Goal: Transaction & Acquisition: Purchase product/service

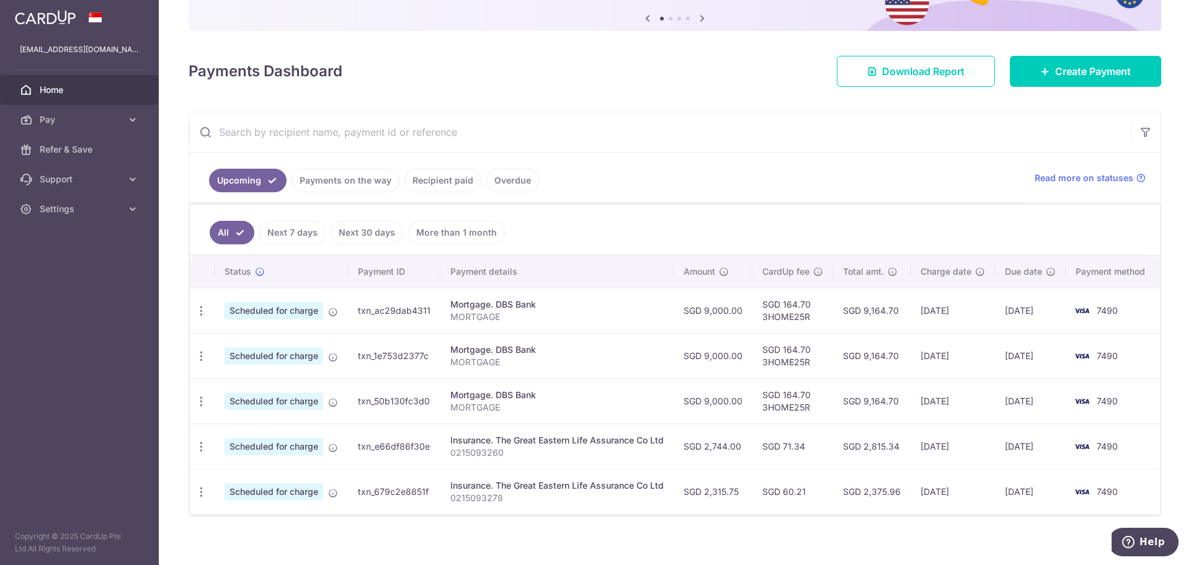
scroll to position [138, 0]
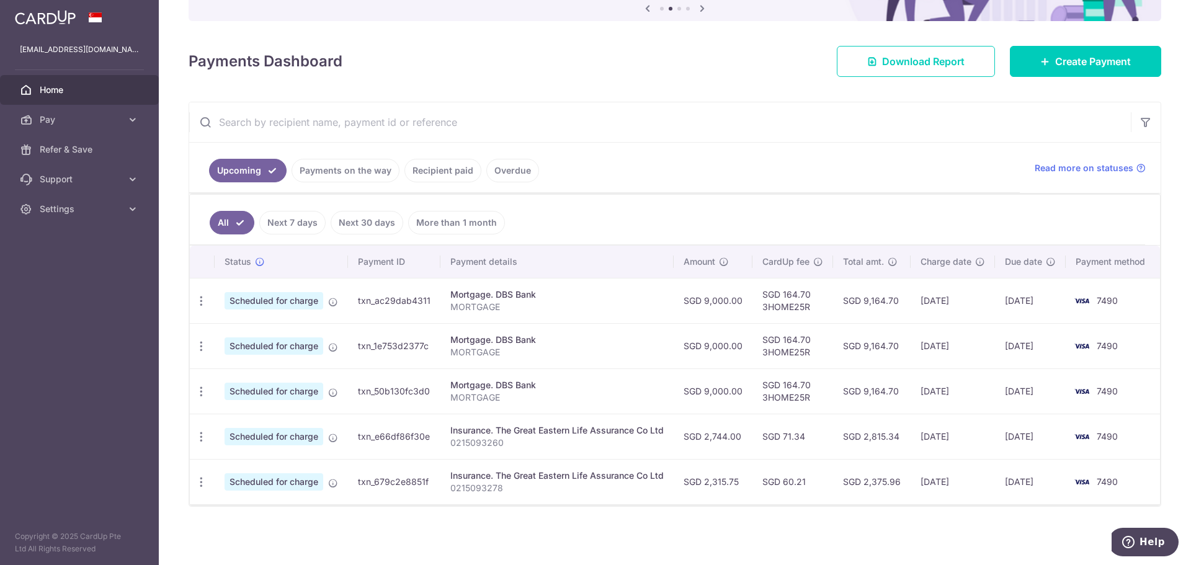
click at [215, 299] on td "Scheduled for charge" at bounding box center [281, 300] width 133 height 45
click at [200, 305] on icon "button" at bounding box center [201, 301] width 13 height 13
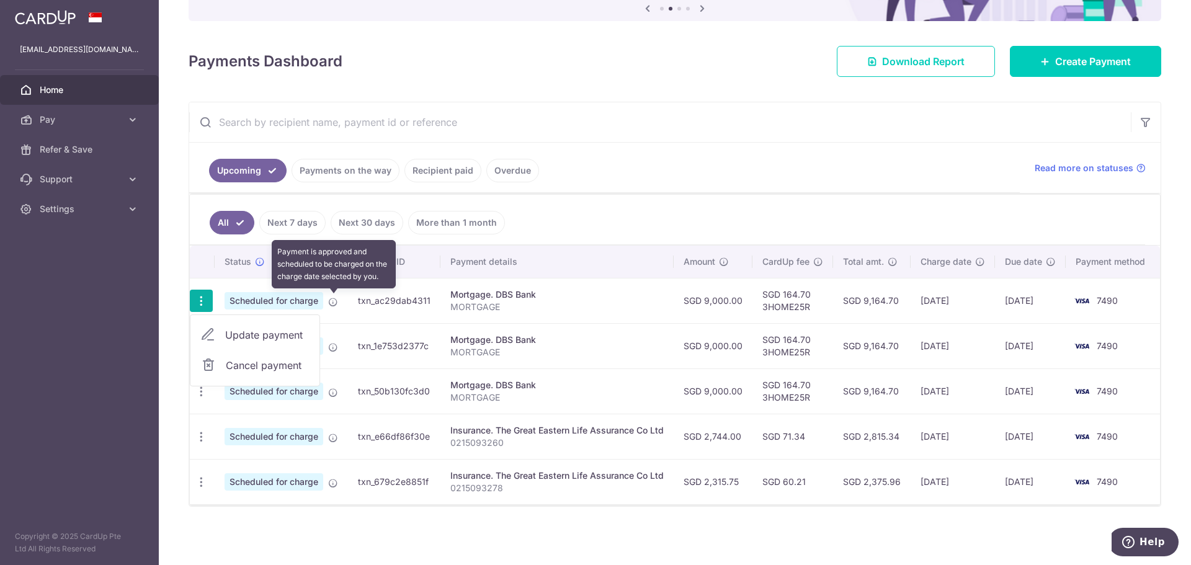
click at [336, 299] on icon at bounding box center [333, 302] width 10 height 10
click at [332, 304] on icon at bounding box center [333, 302] width 10 height 10
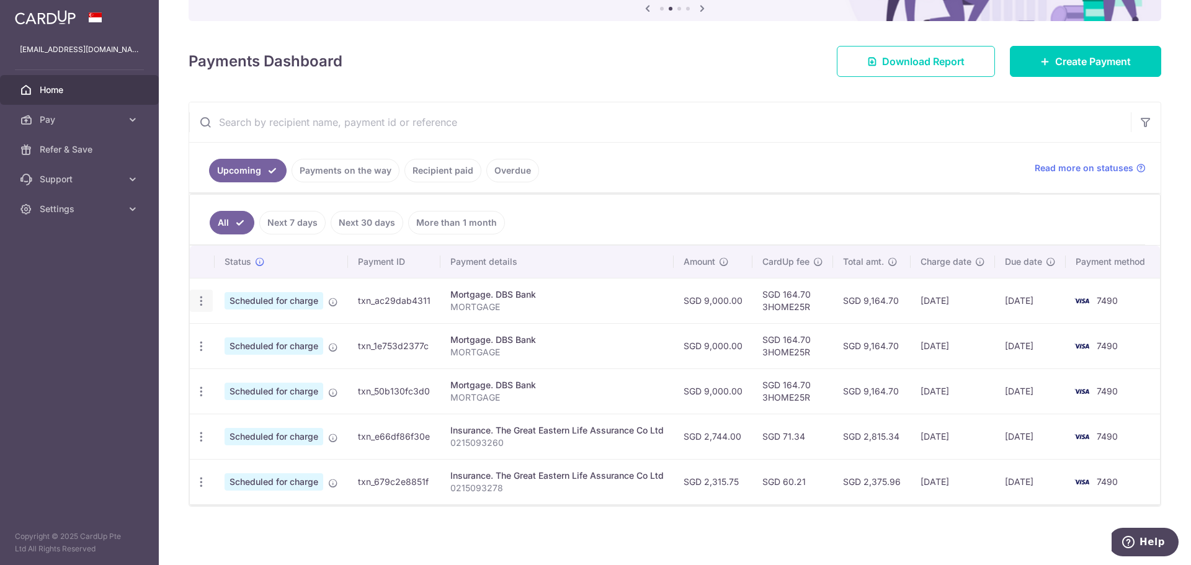
click at [207, 296] on icon "button" at bounding box center [201, 301] width 13 height 13
click at [225, 339] on link "Update payment" at bounding box center [254, 335] width 129 height 30
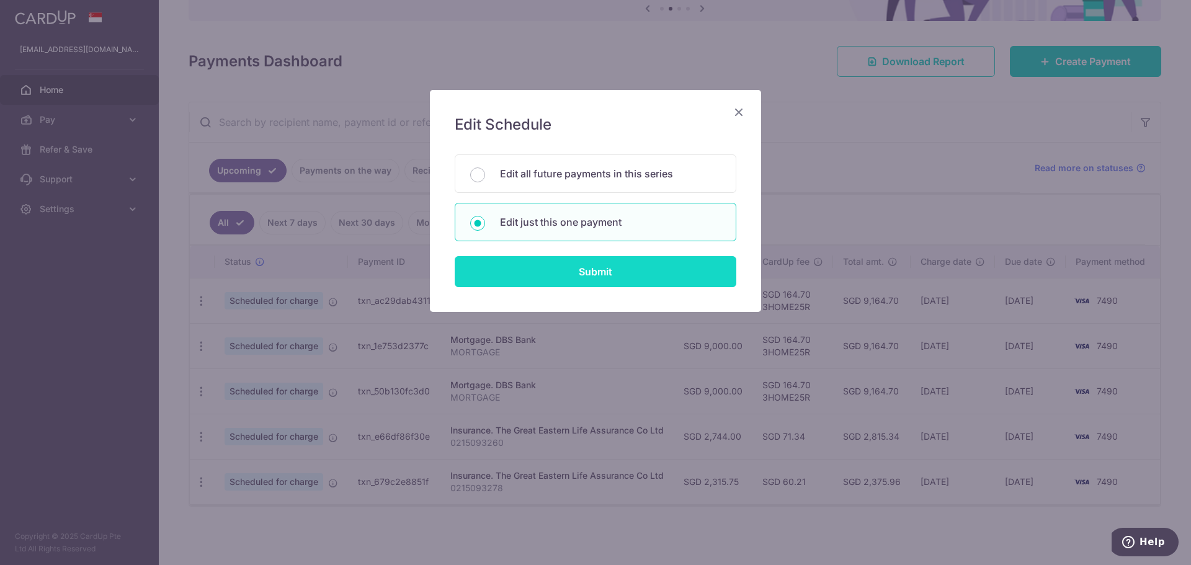
click at [628, 271] on input "Submit" at bounding box center [596, 271] width 282 height 31
radio input "true"
type input "9,000.00"
type input "24/10/2025"
type input "MORTGAGE"
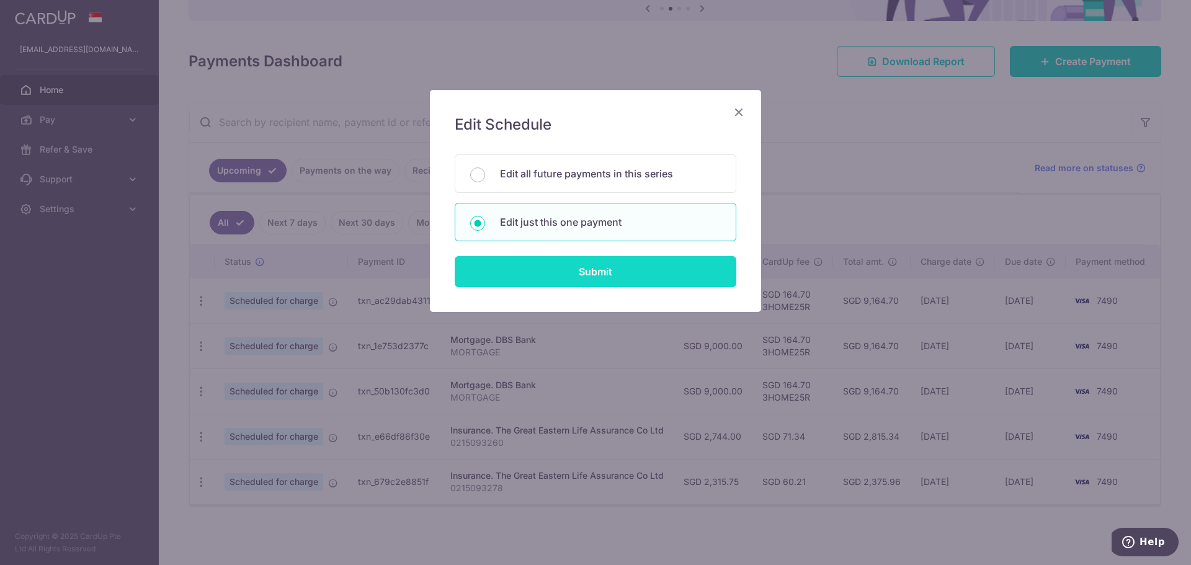
type input "3HOME25R"
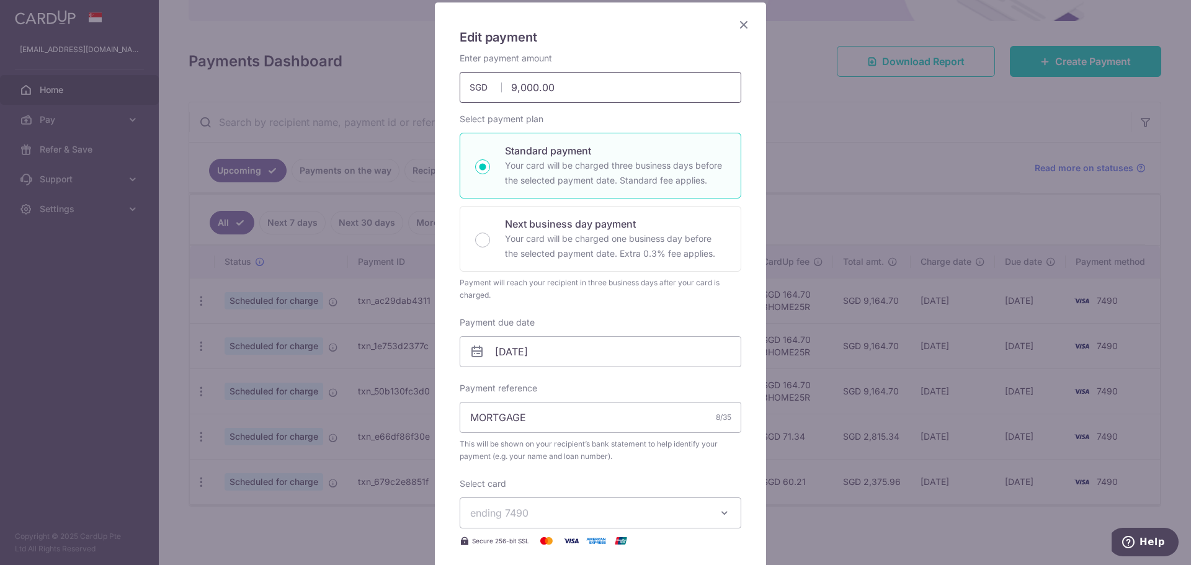
scroll to position [68, 0]
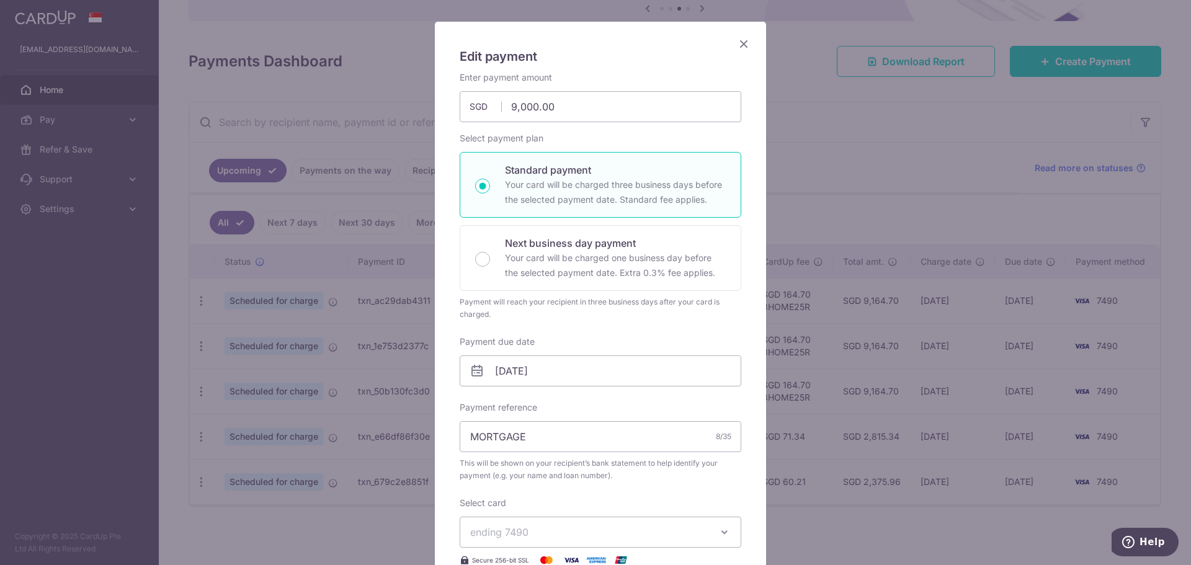
click at [737, 48] on icon "Close" at bounding box center [743, 44] width 15 height 16
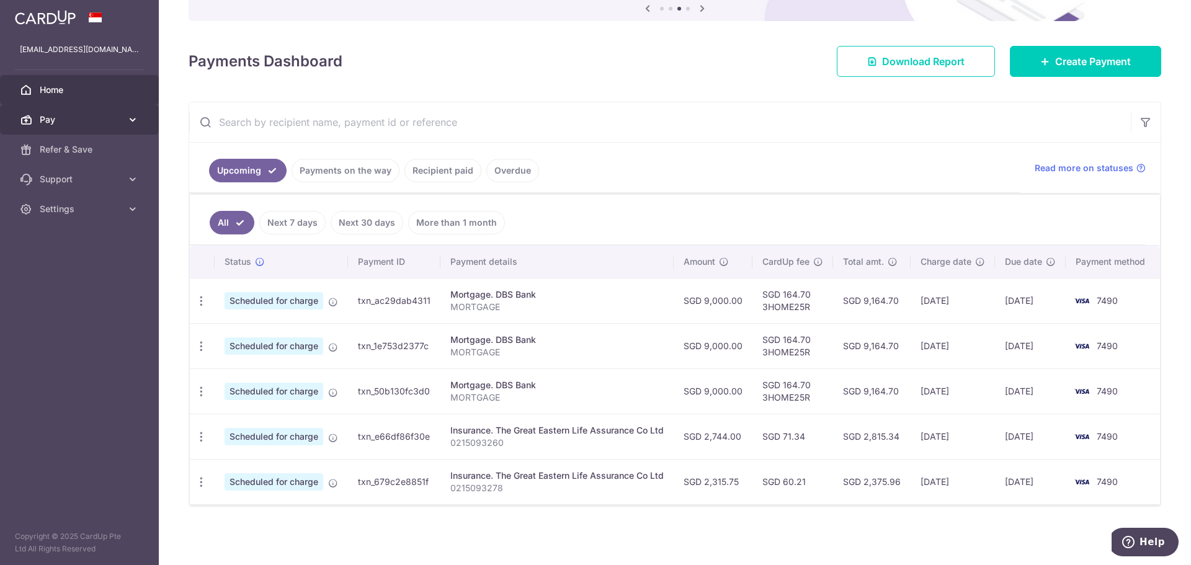
click at [58, 121] on span "Pay" at bounding box center [81, 119] width 82 height 12
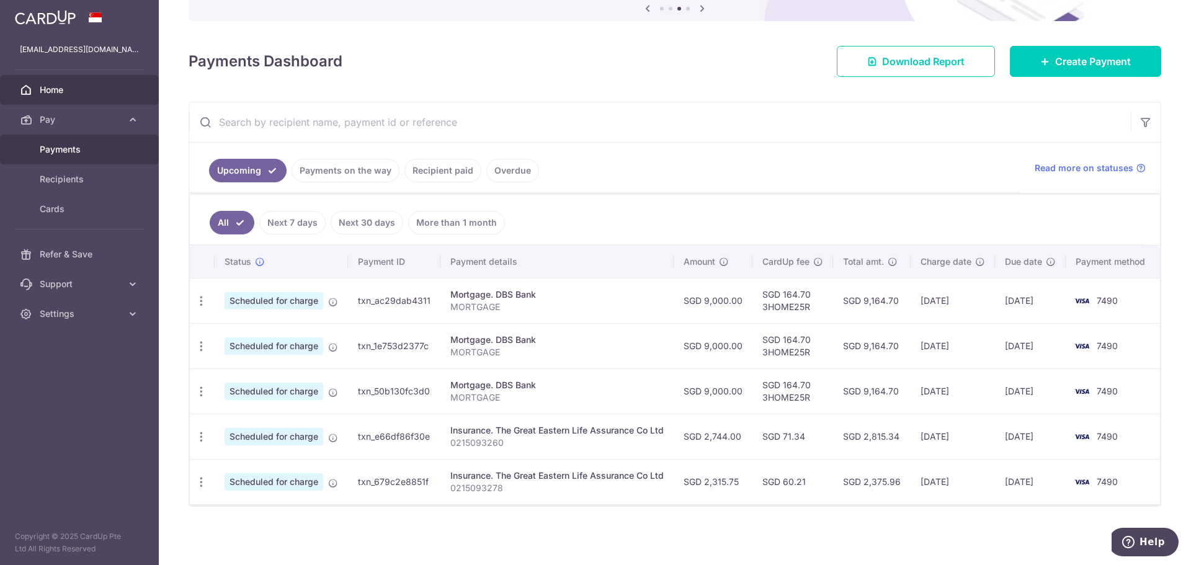
click at [63, 146] on span "Payments" at bounding box center [81, 149] width 82 height 12
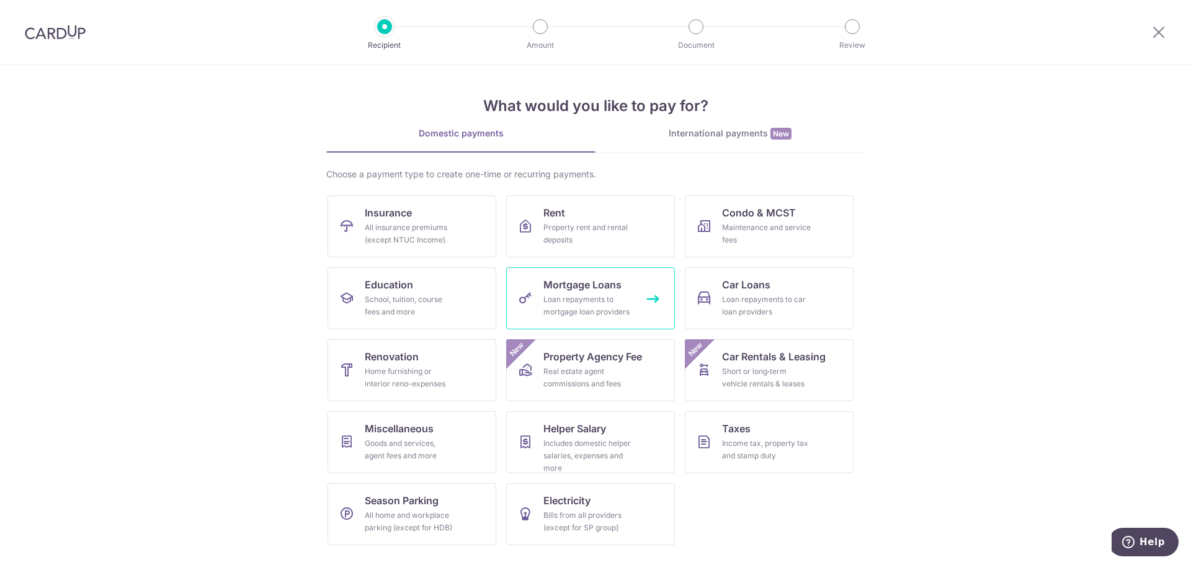
click at [588, 295] on div "Loan repayments to mortgage loan providers" at bounding box center [587, 305] width 89 height 25
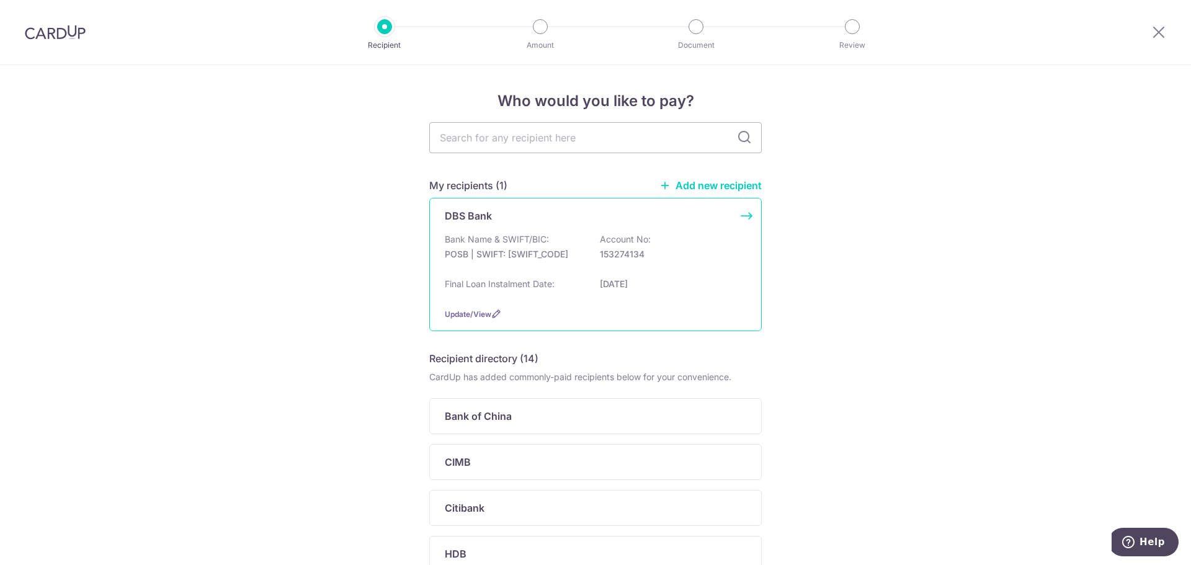
click at [608, 249] on p "153274134" at bounding box center [669, 254] width 139 height 12
drag, startPoint x: 652, startPoint y: 256, endPoint x: 594, endPoint y: 254, distance: 58.4
click at [594, 254] on div "Bank Name & SWIFT/BIC: POSB | SWIFT: DBSSSGSGXXX Account No: 153274134" at bounding box center [595, 253] width 301 height 40
copy p "153274134"
